Goal: Communication & Community: Share content

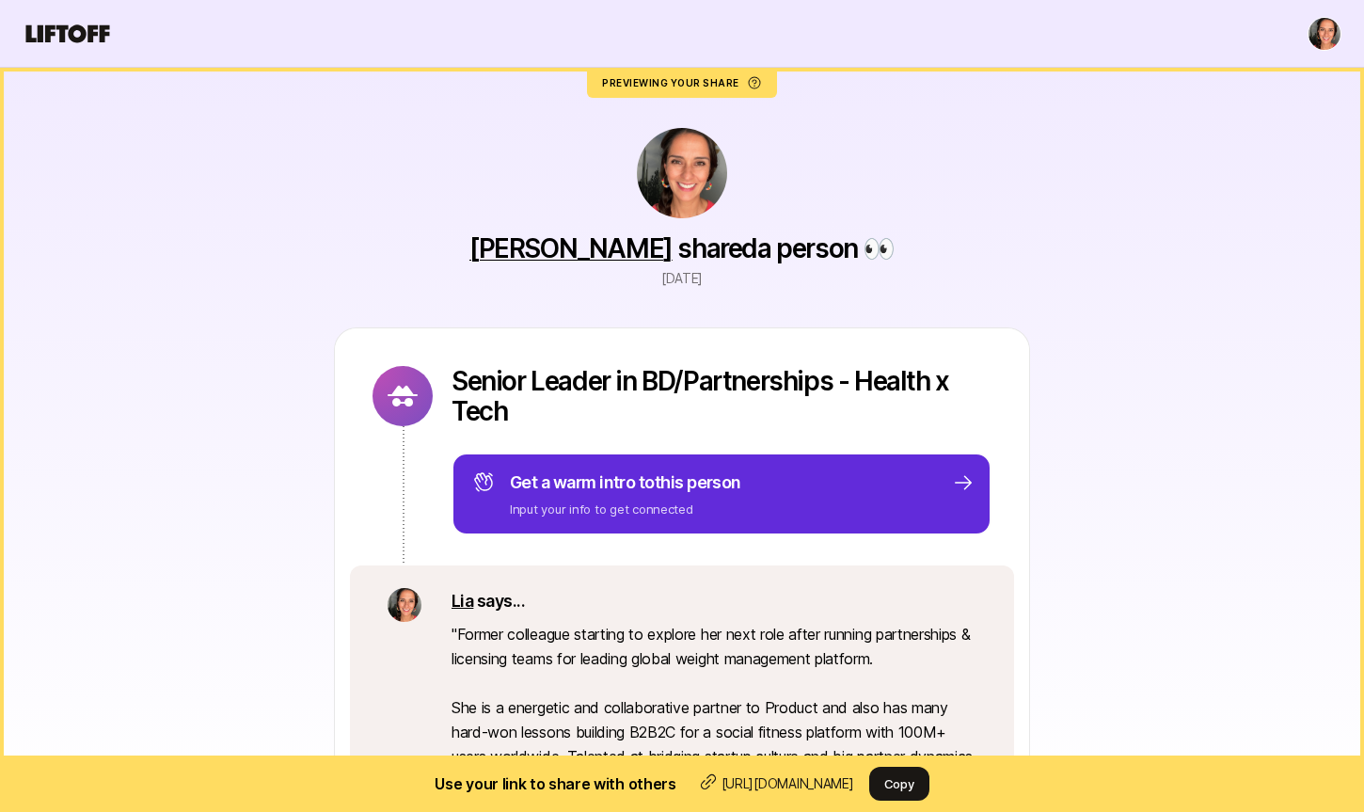
click at [872, 344] on div "Senior Leader in BD/Partnerships - Health x Tech Get a warm intro to this perso…" at bounding box center [682, 446] width 694 height 237
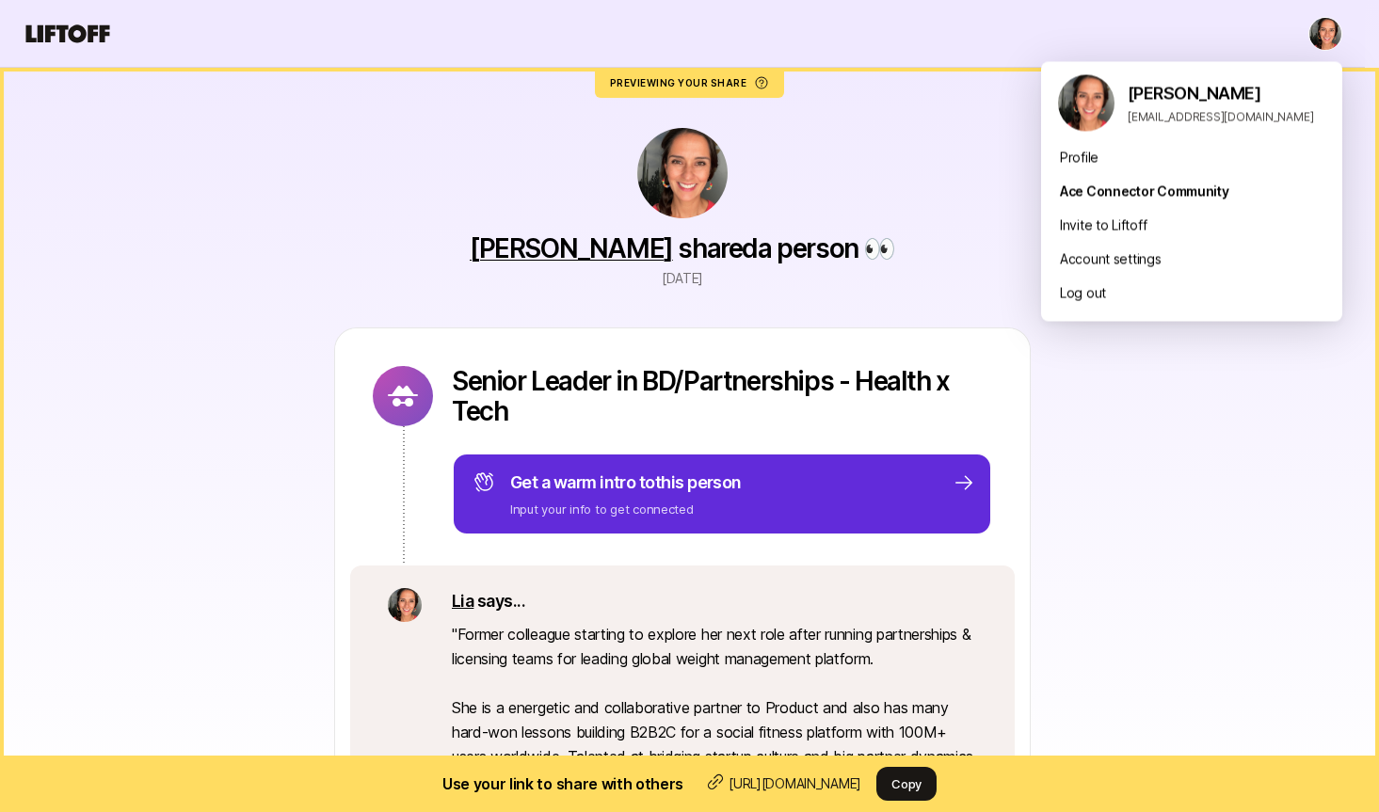
click at [1325, 32] on html "Previewing your share Use your link to share with others [URL][DOMAIN_NAME] Cop…" at bounding box center [689, 406] width 1379 height 812
click at [1105, 183] on div "Ace Connector Community" at bounding box center [1191, 192] width 301 height 34
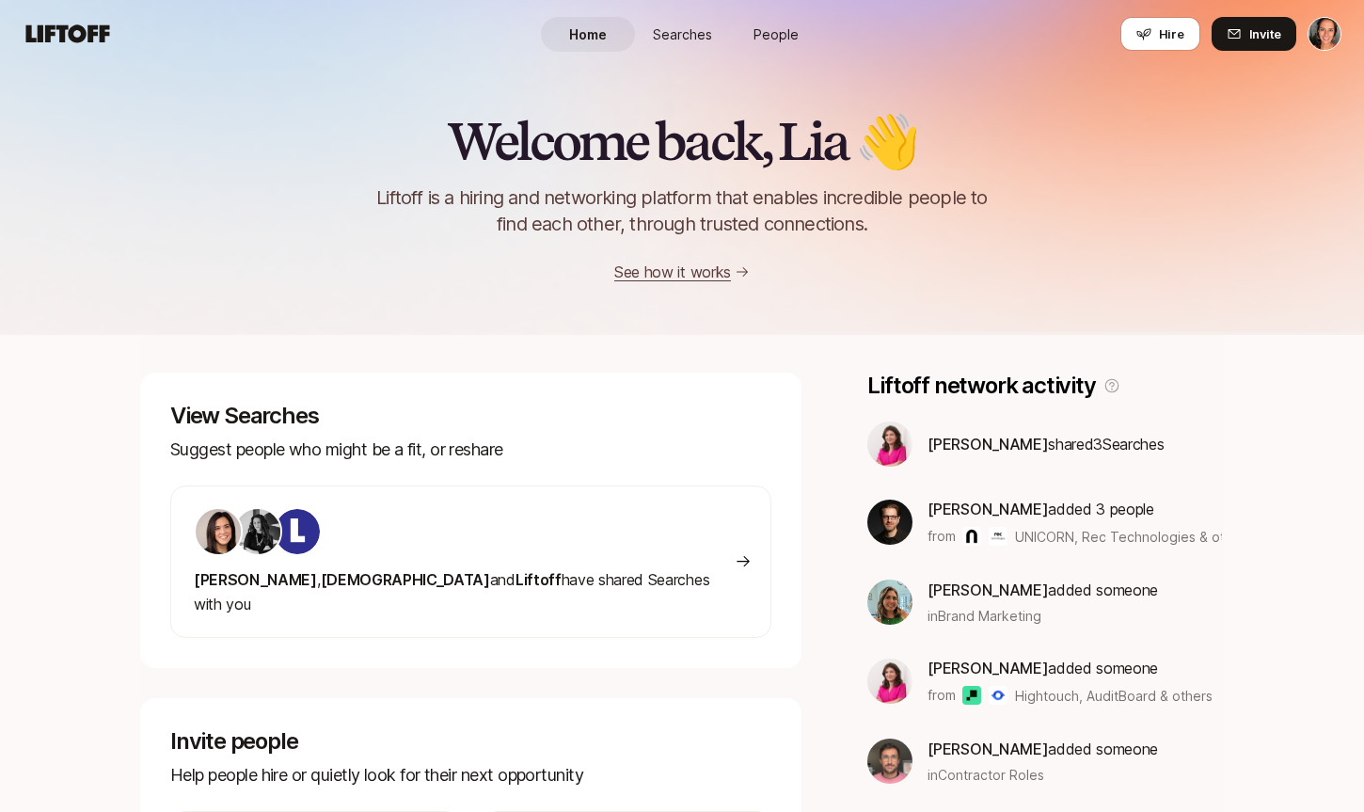
click at [834, 35] on div "Home Searches People Hire Hire Invite" at bounding box center [682, 34] width 1319 height 34
click at [779, 42] on link "People" at bounding box center [776, 34] width 94 height 35
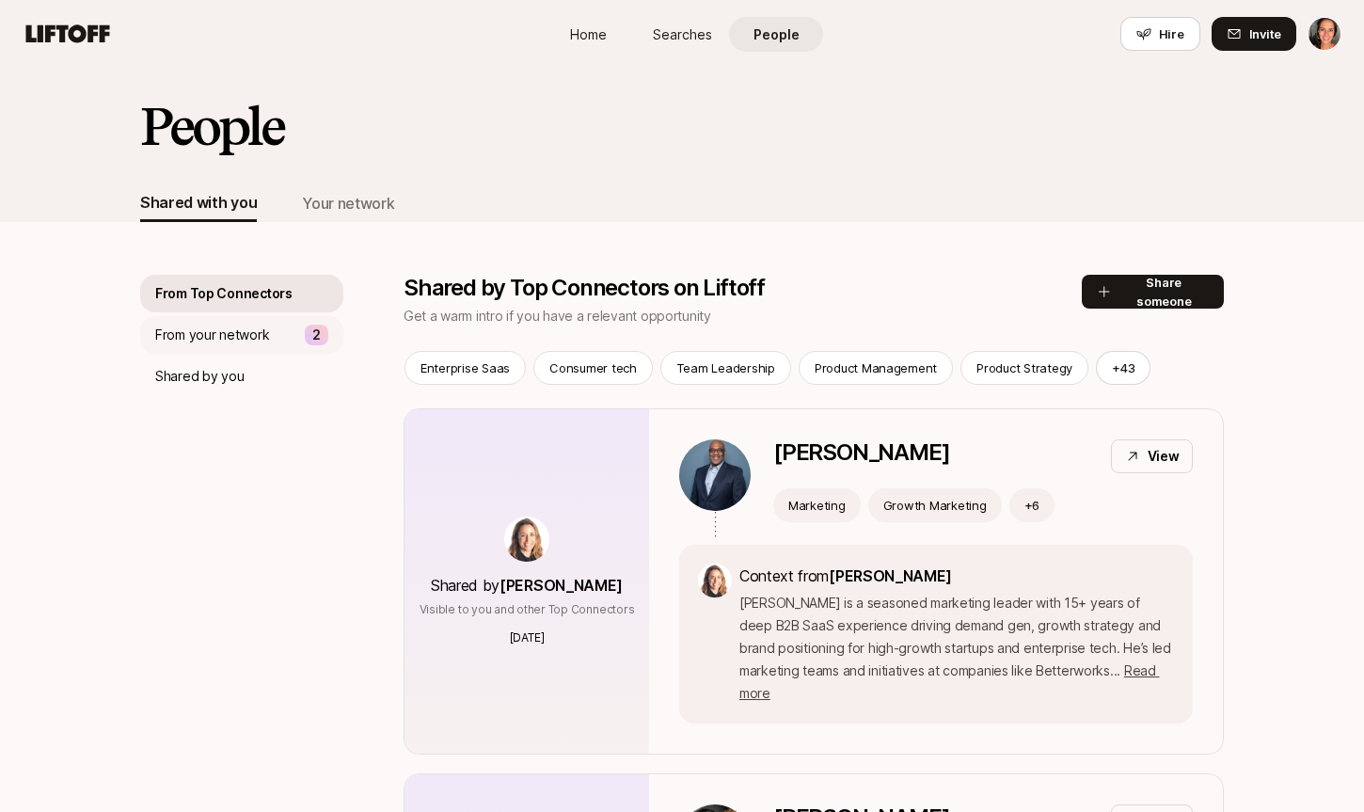
click at [220, 330] on p "From your network" at bounding box center [212, 335] width 114 height 23
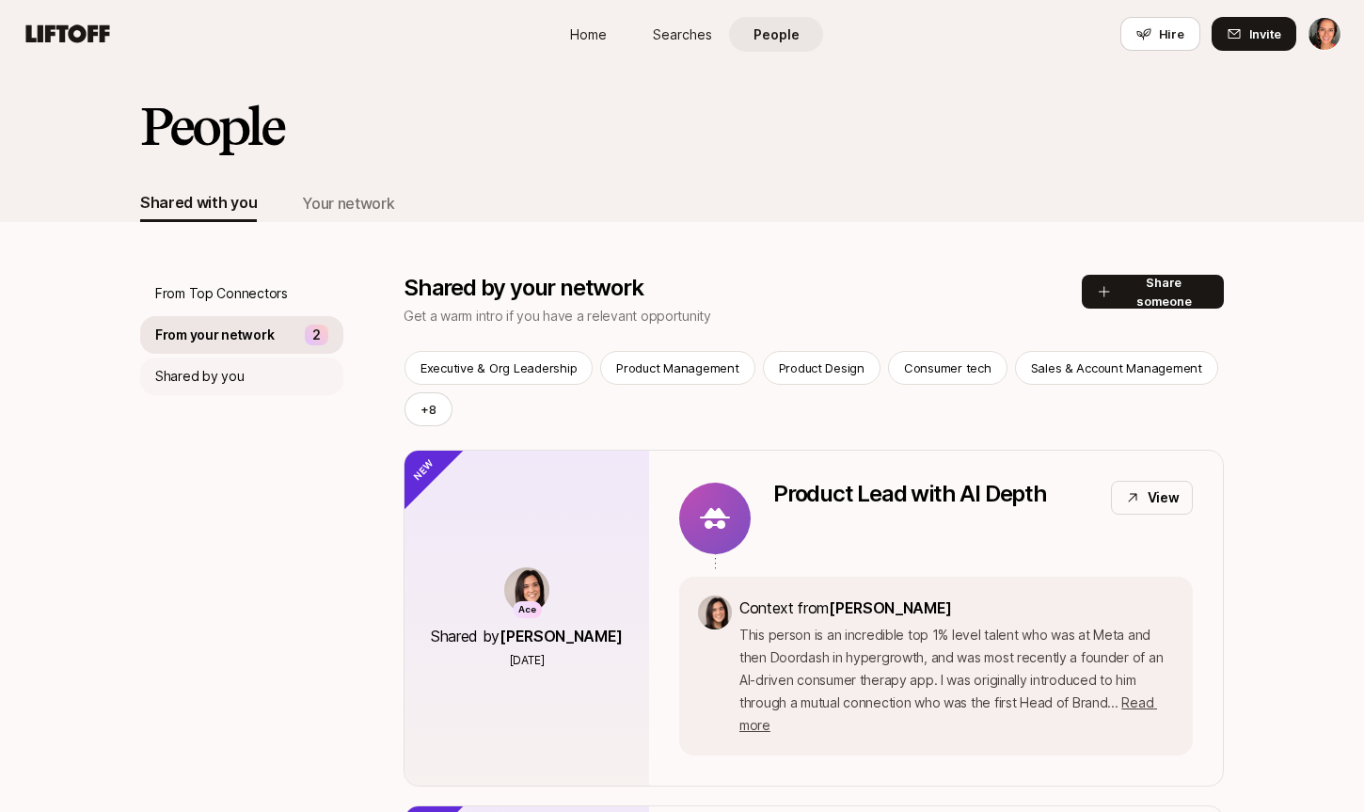
click at [202, 380] on p "Shared by you" at bounding box center [199, 376] width 88 height 23
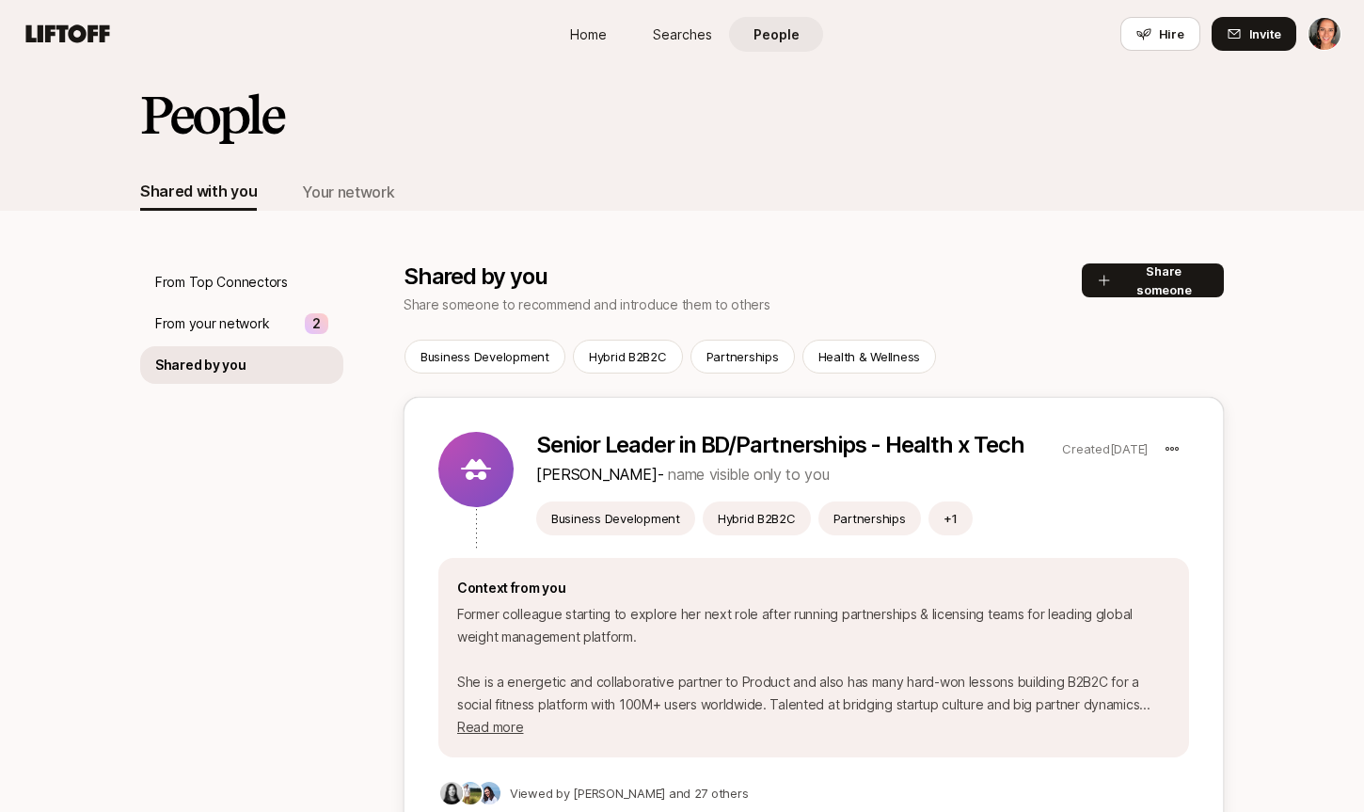
scroll to position [216, 0]
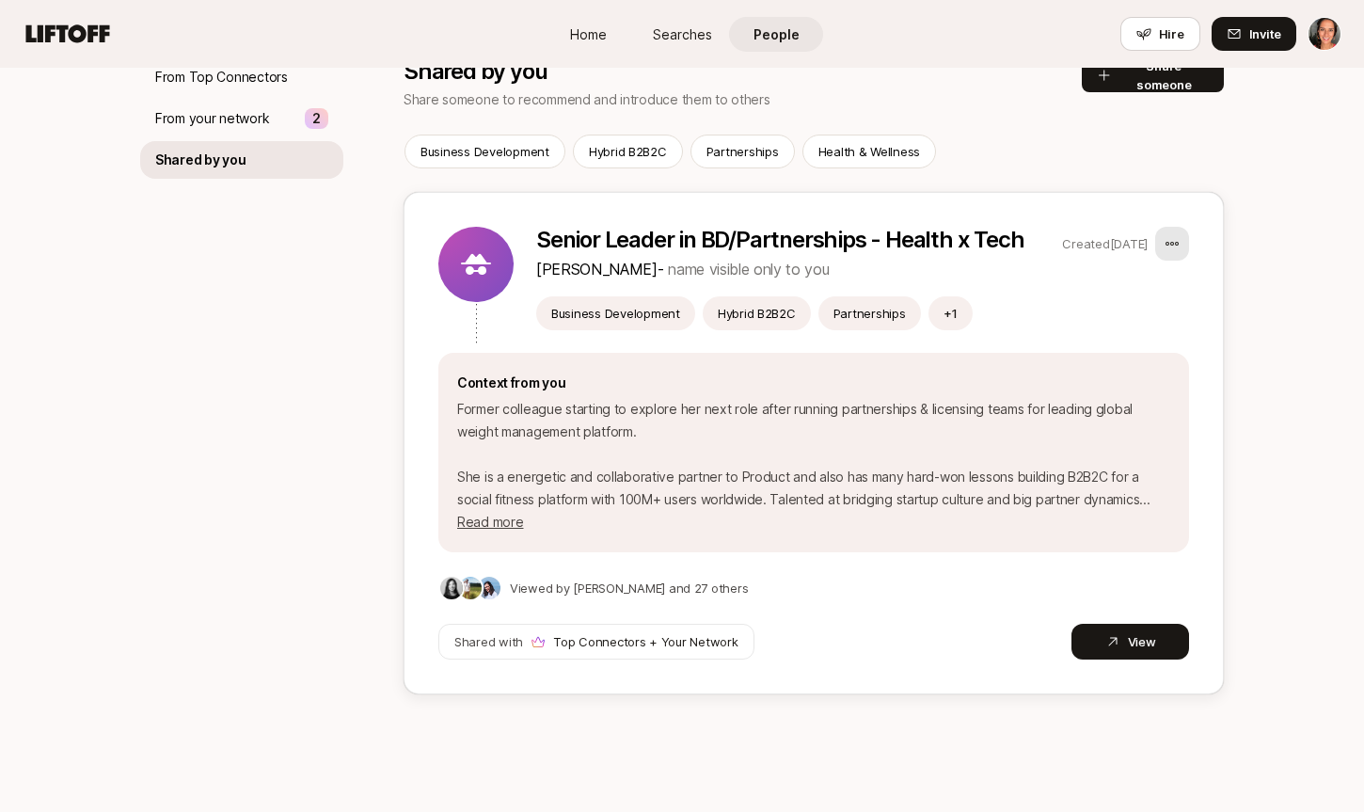
click at [1174, 244] on html "Home Searches People Hire Home Searches People Hire Hire Invite People Shared w…" at bounding box center [682, 190] width 1364 height 812
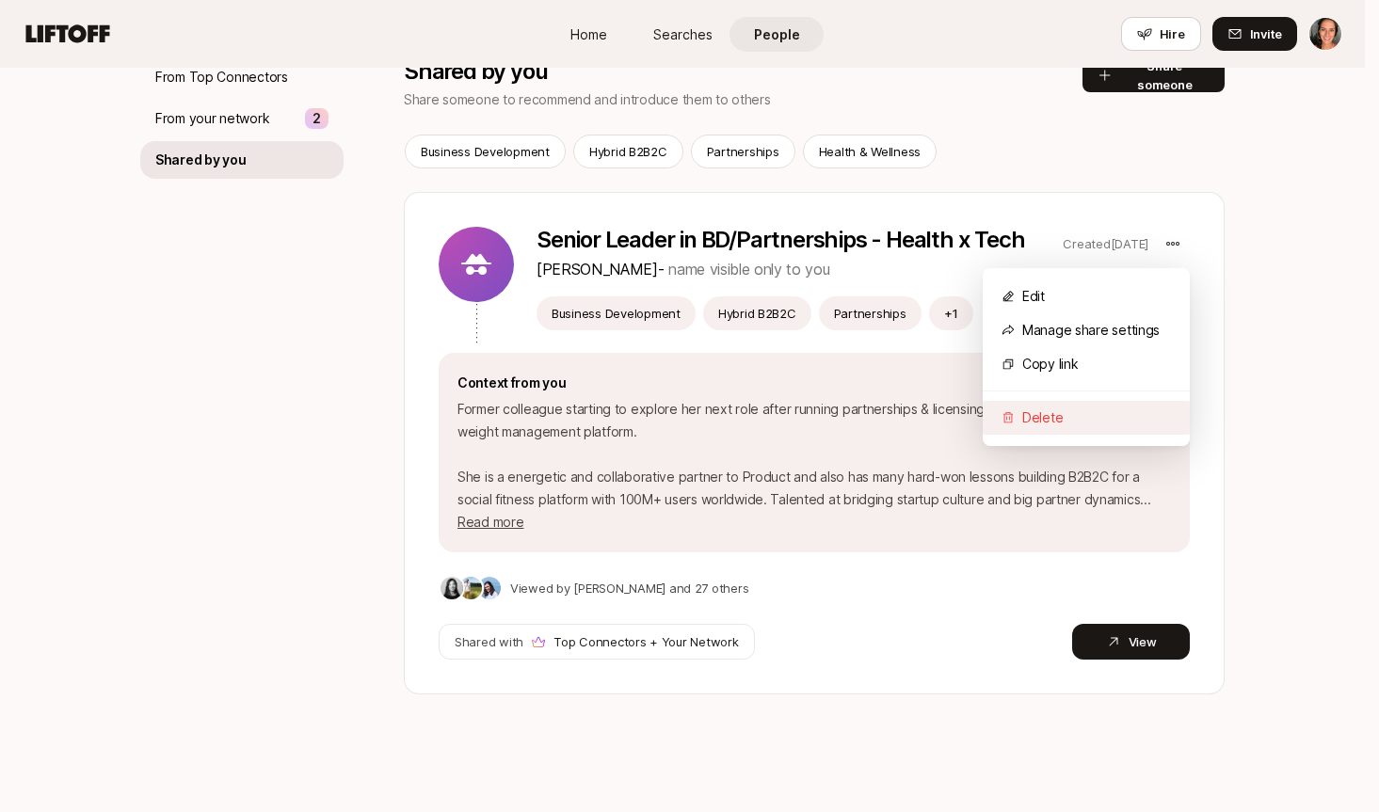
click at [1059, 414] on div "Delete" at bounding box center [1085, 418] width 207 height 34
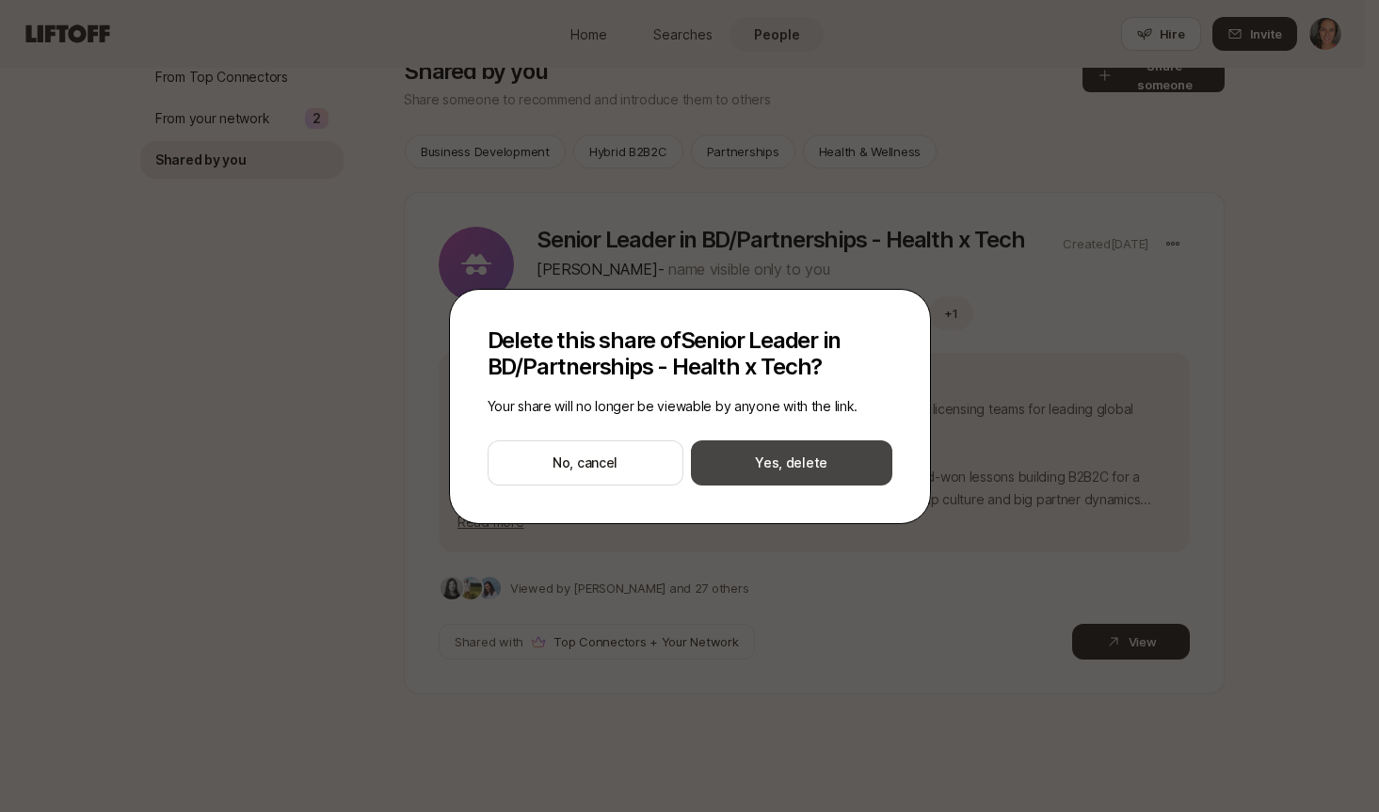
click at [774, 461] on button "Yes, delete" at bounding box center [791, 462] width 201 height 45
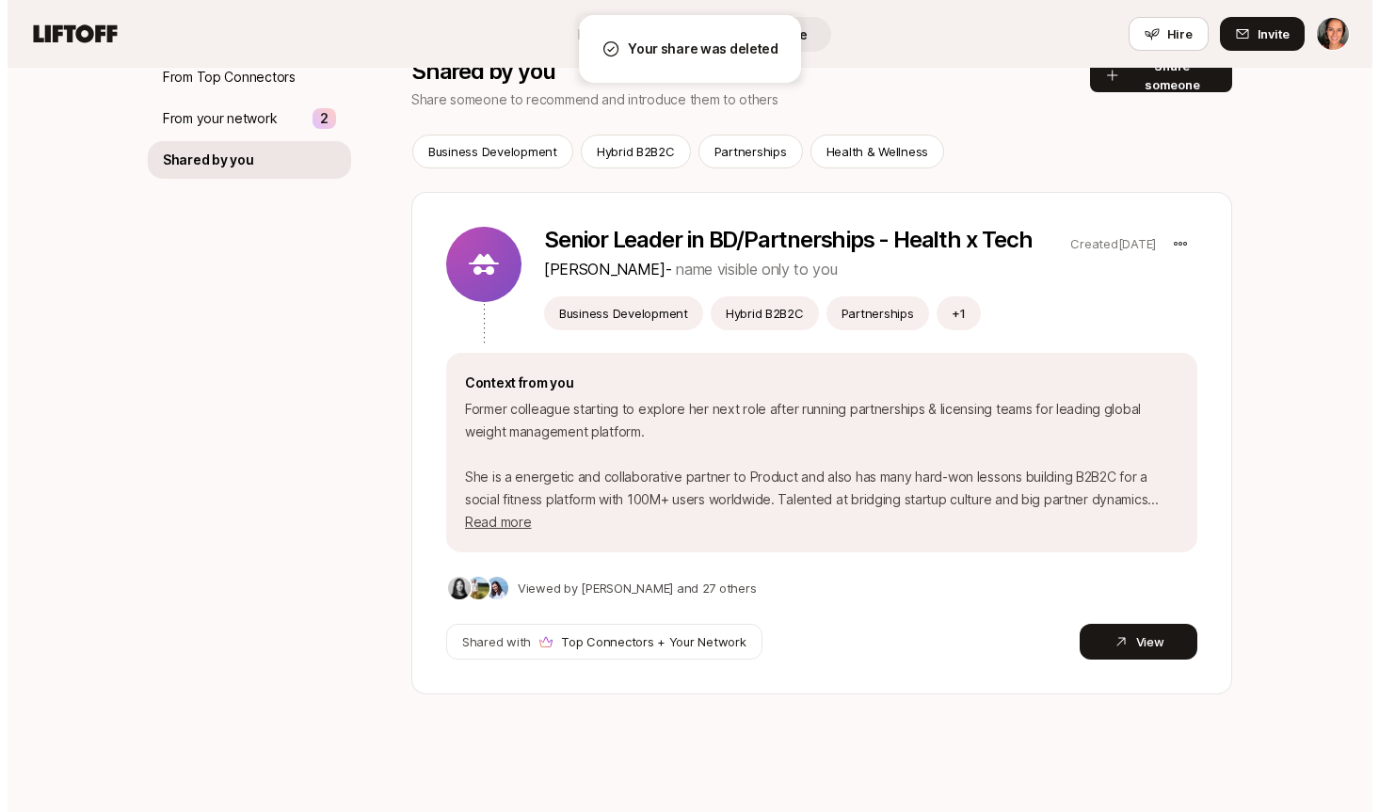
scroll to position [0, 0]
